Goal: Information Seeking & Learning: Learn about a topic

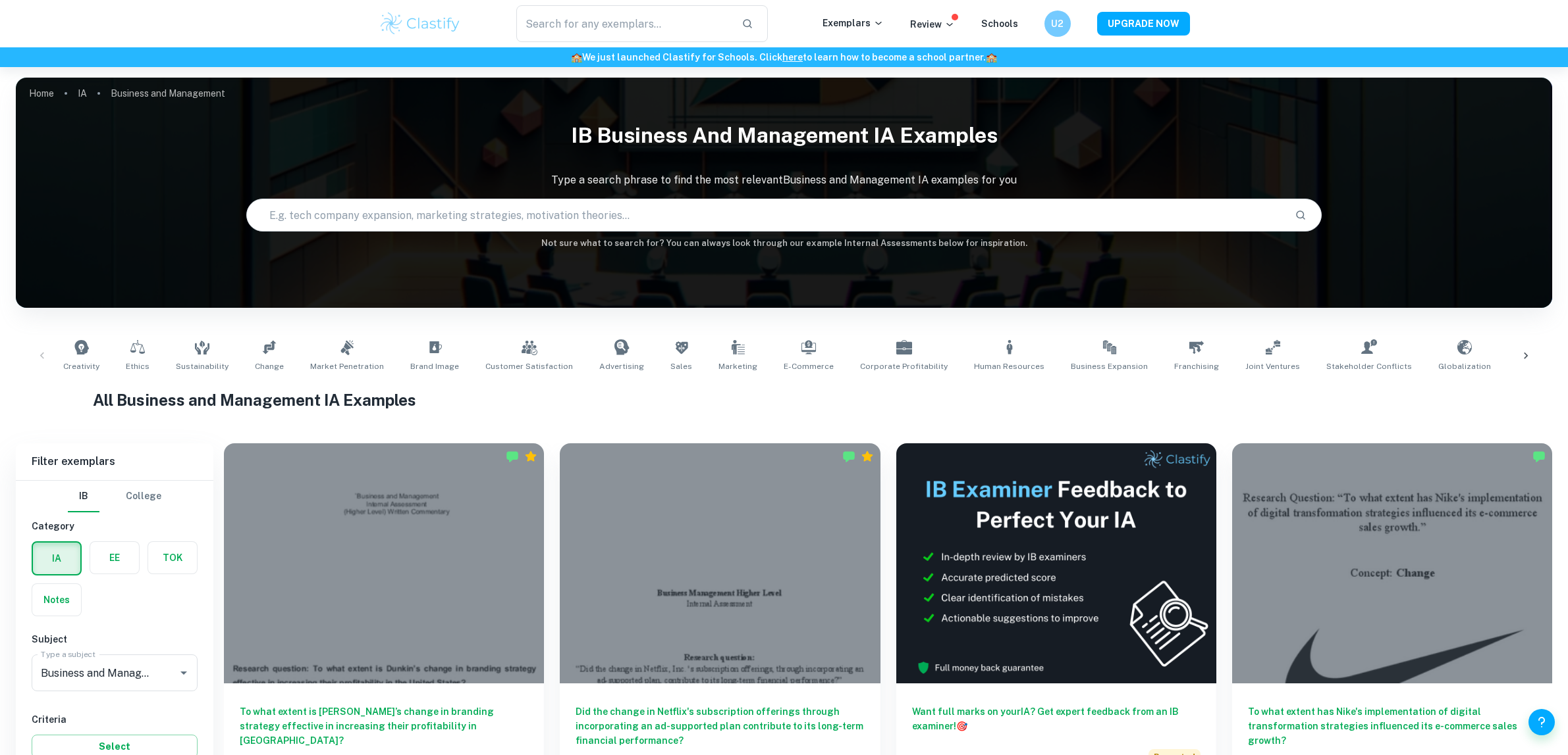
scroll to position [777, 0]
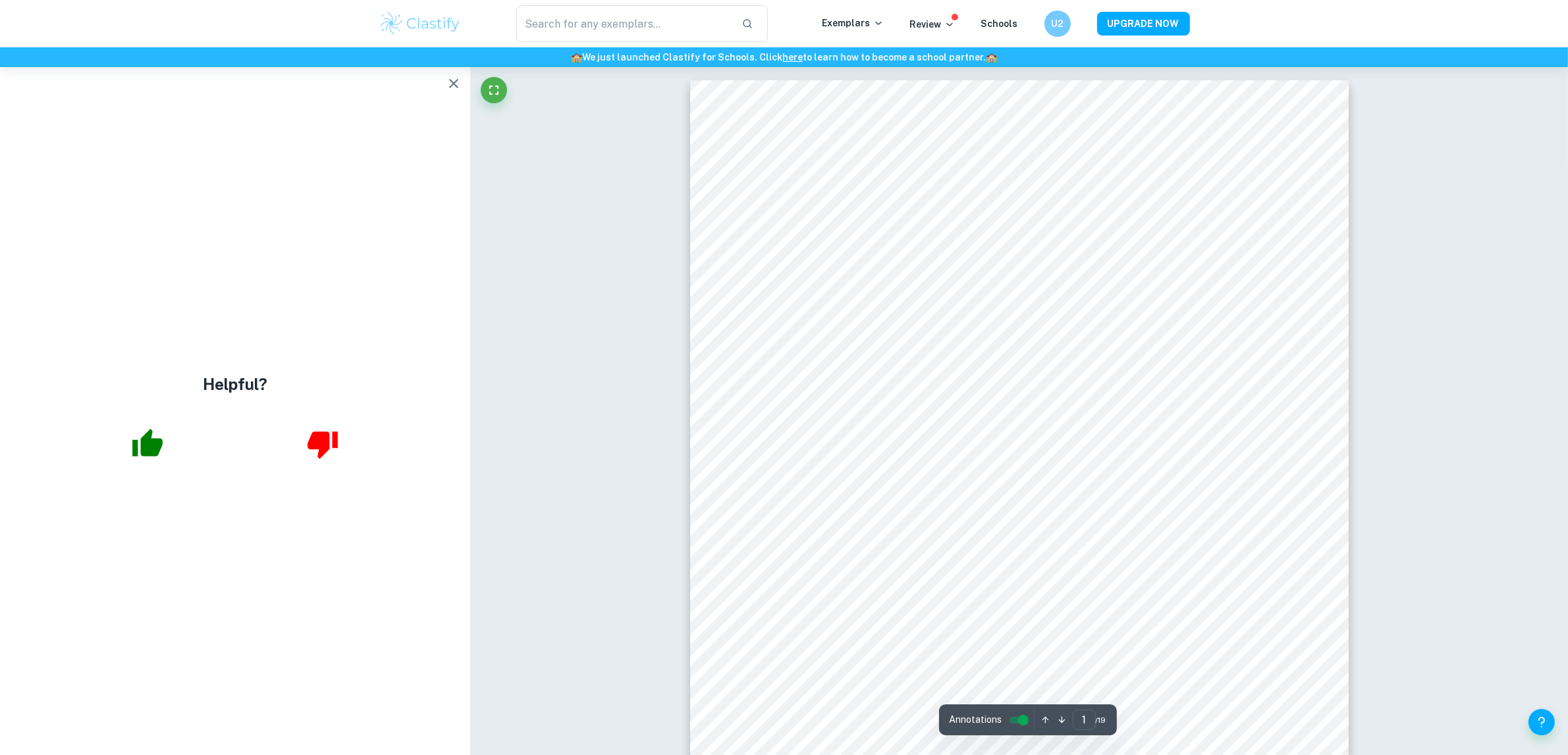
scroll to position [164, 0]
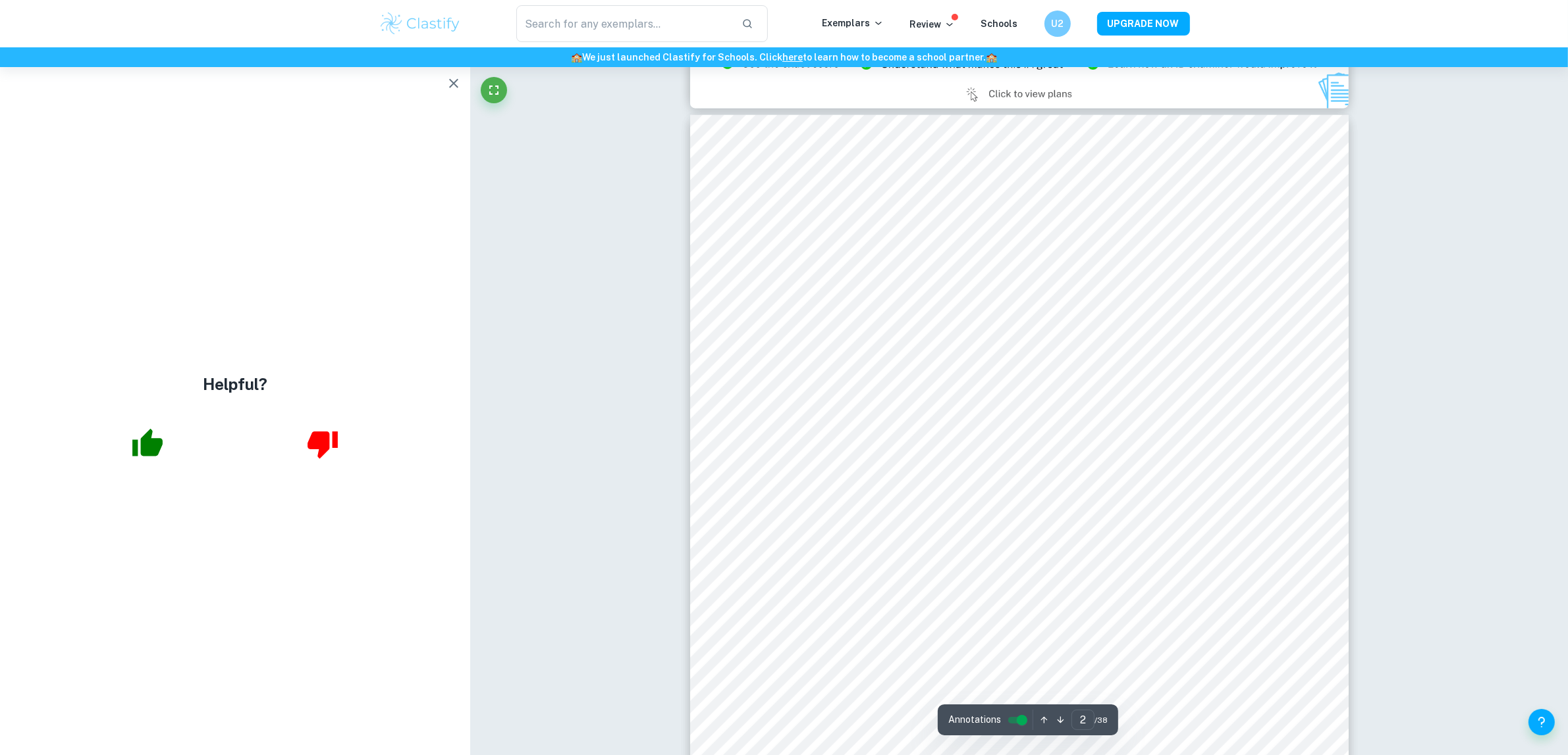
scroll to position [1316, 0]
